Goal: Find specific page/section: Find specific page/section

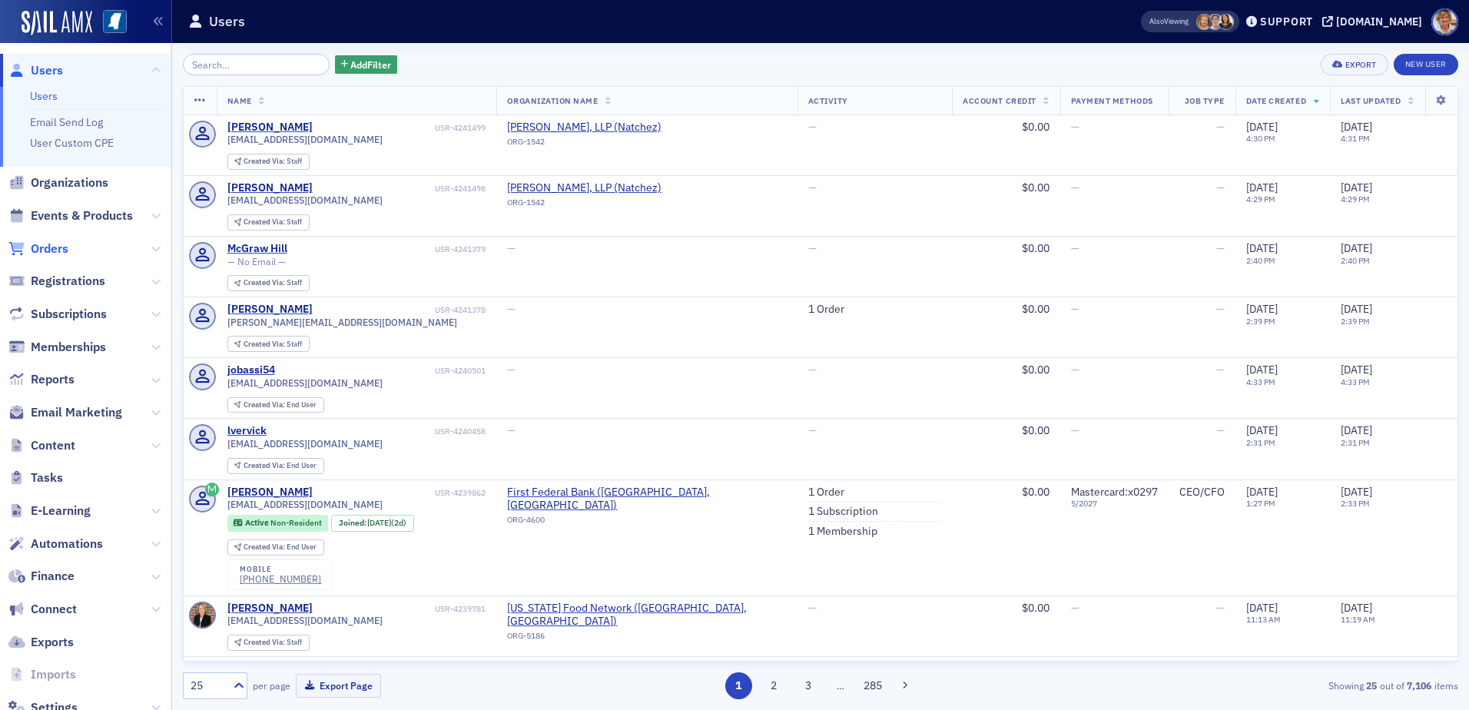
click at [61, 247] on span "Orders" at bounding box center [50, 249] width 38 height 17
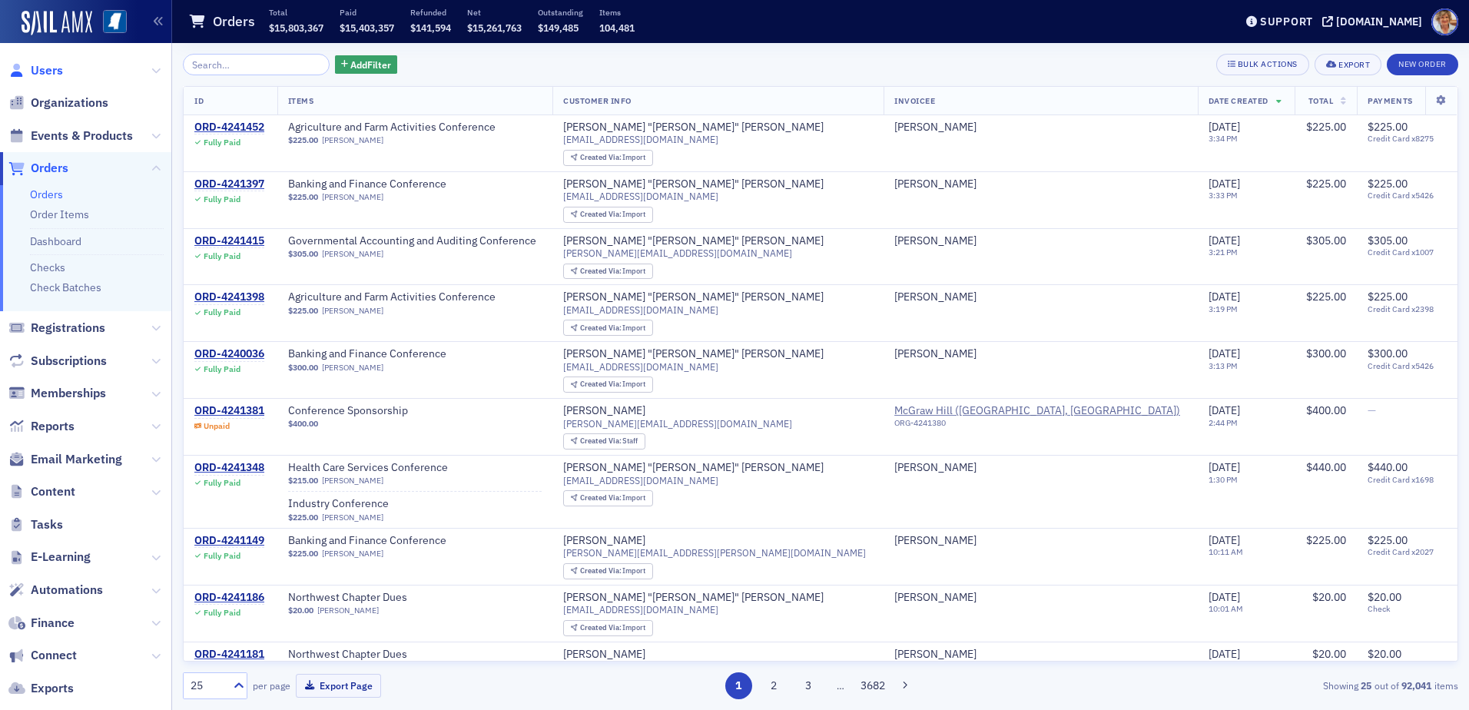
click at [58, 68] on span "Users" at bounding box center [47, 70] width 32 height 17
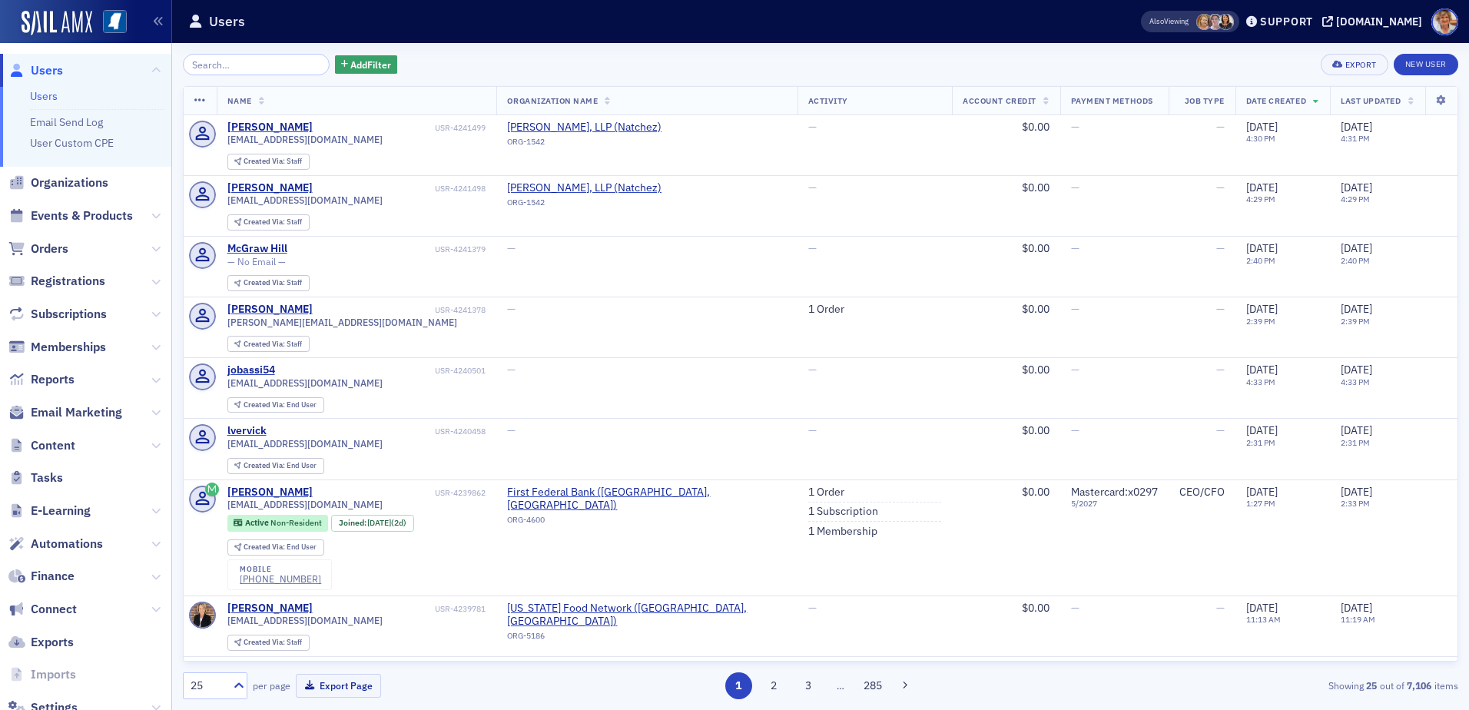
click at [217, 65] on input "search" at bounding box center [256, 65] width 147 height 22
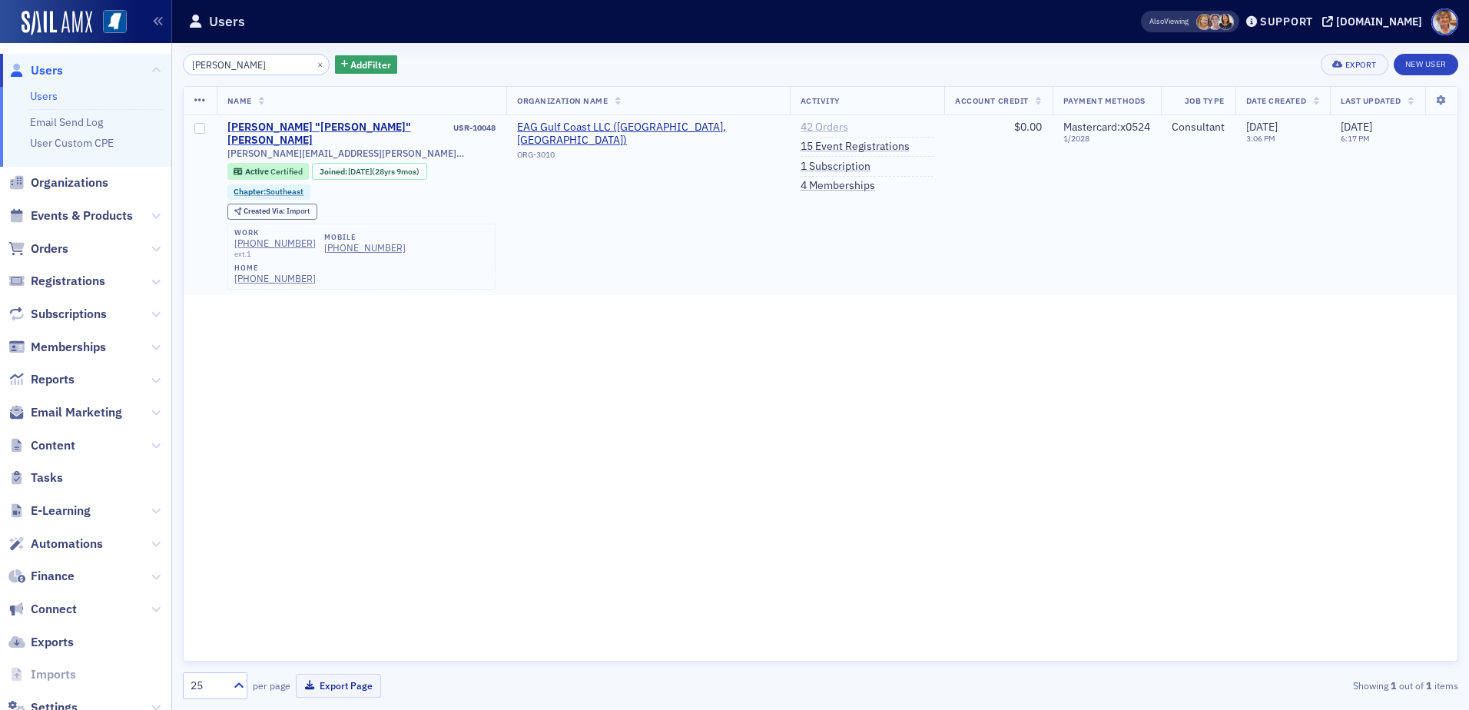
type input "Koerber"
click at [801, 131] on link "42 Orders" at bounding box center [825, 128] width 48 height 14
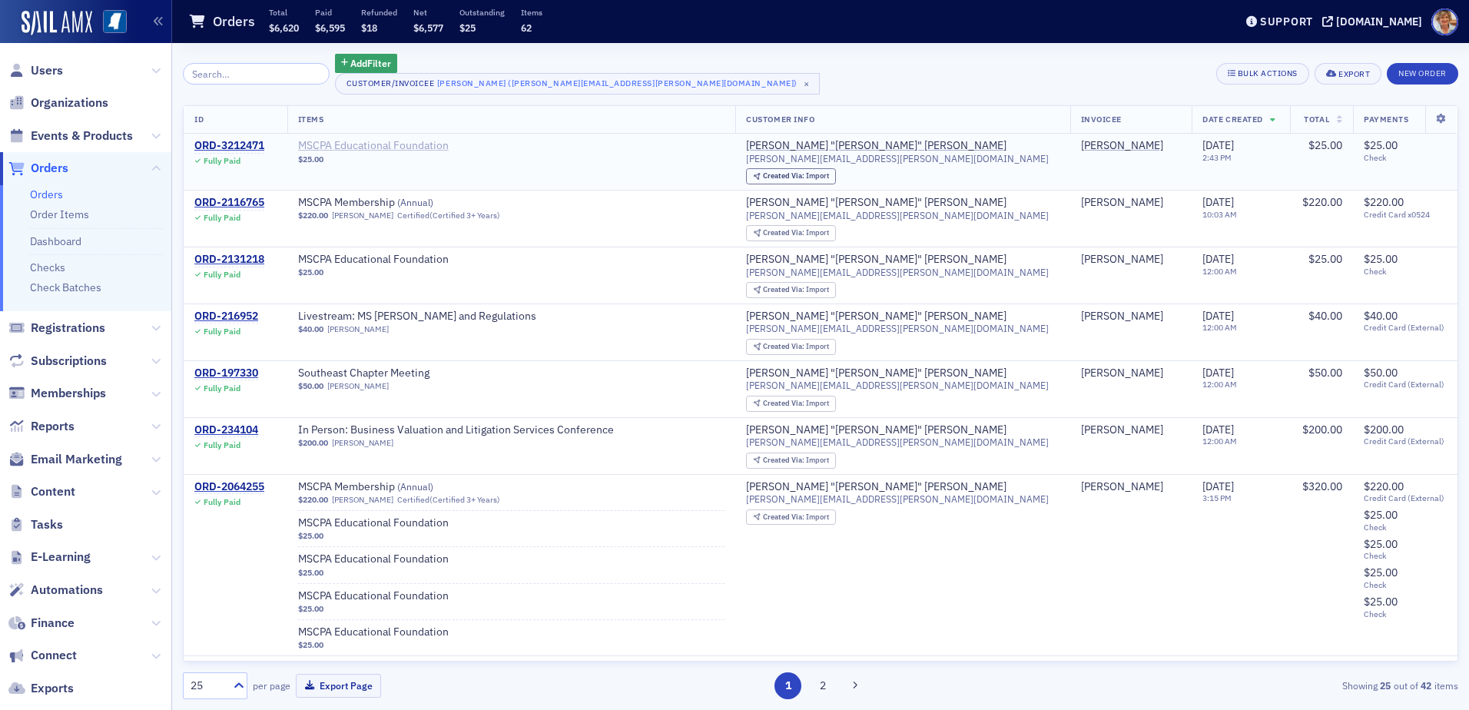
click at [370, 148] on span "MSCPA Educational Foundation" at bounding box center [395, 146] width 194 height 14
